Goal: Find specific page/section: Find specific page/section

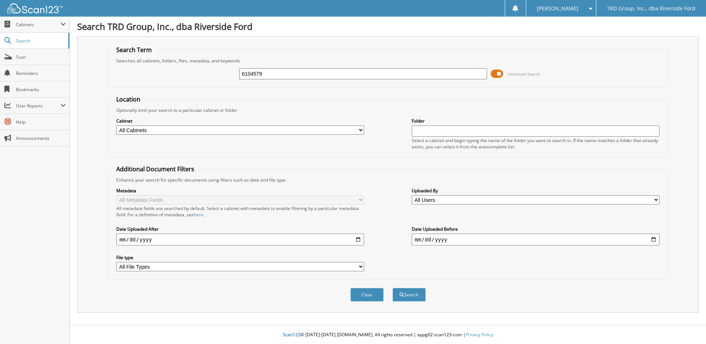
type input "6104579"
click at [392, 288] on button "Search" at bounding box center [408, 295] width 33 height 14
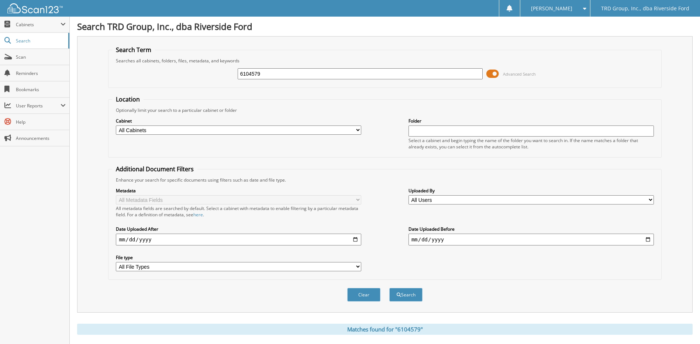
scroll to position [110, 0]
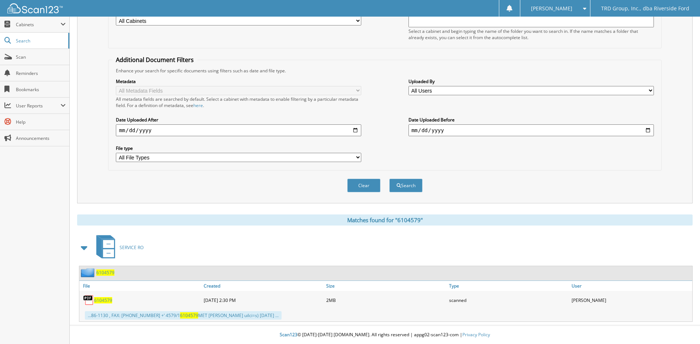
click at [104, 299] on span "6104579" at bounding box center [103, 300] width 18 height 6
